Goal: Task Accomplishment & Management: Manage account settings

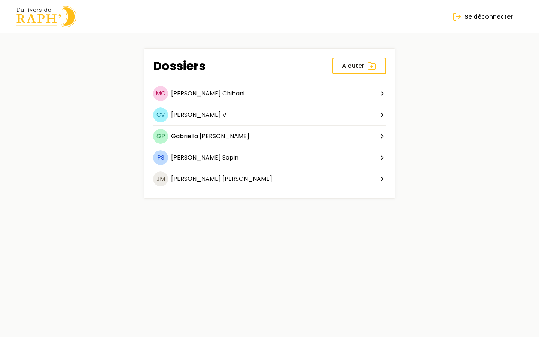
click at [46, 24] on img at bounding box center [46, 16] width 60 height 21
click at [60, 24] on img at bounding box center [46, 16] width 60 height 21
click at [222, 91] on span "Chibani" at bounding box center [233, 93] width 22 height 9
click at [222, 94] on span "Chibani" at bounding box center [233, 93] width 22 height 9
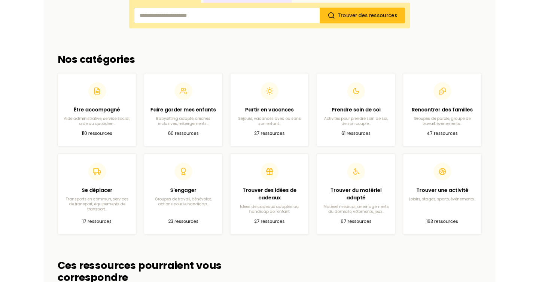
scroll to position [156, 0]
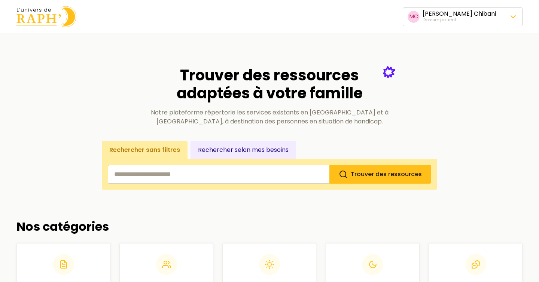
click at [446, 64] on span "Changer de dossier patient" at bounding box center [462, 67] width 84 height 9
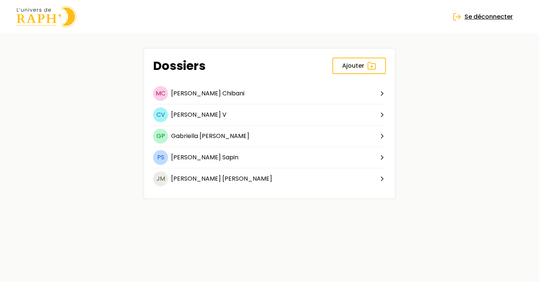
click at [468, 13] on span "Se déconnecter" at bounding box center [489, 16] width 48 height 9
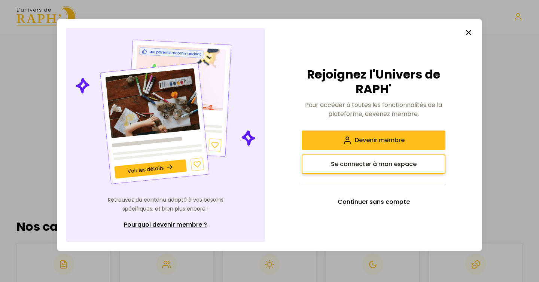
click at [358, 158] on button "Se connecter à mon espace" at bounding box center [374, 164] width 144 height 19
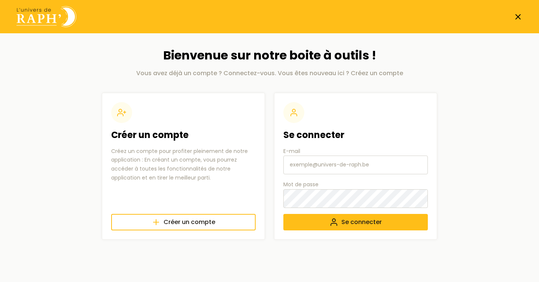
click at [335, 171] on input "E-mail" at bounding box center [355, 165] width 145 height 19
type input "[EMAIL_ADDRESS][DOMAIN_NAME]"
click at [327, 219] on button "Se connecter" at bounding box center [355, 222] width 145 height 16
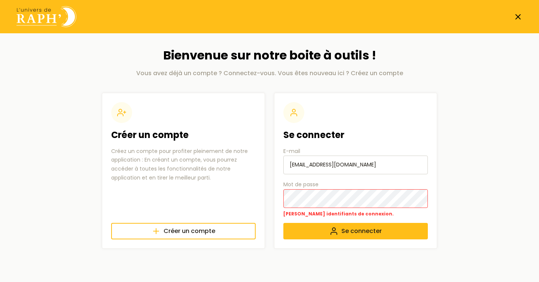
click at [289, 167] on input "[EMAIL_ADDRESS][DOMAIN_NAME]" at bounding box center [355, 165] width 145 height 19
click at [318, 230] on button "Se connecter" at bounding box center [355, 231] width 145 height 16
